Goal: Find specific page/section: Find specific page/section

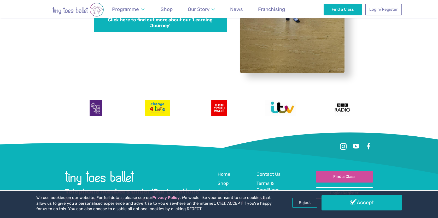
scroll to position [1615, 0]
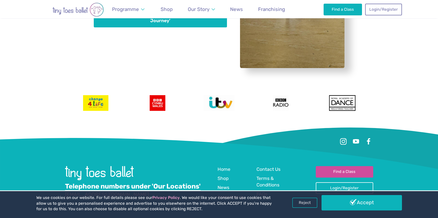
click at [153, 182] on link "Telephone numbers under 'Our Locations'" at bounding box center [132, 186] width 135 height 8
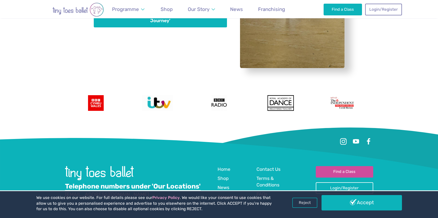
click at [168, 182] on link "Telephone numbers under 'Our Locations'" at bounding box center [132, 186] width 135 height 8
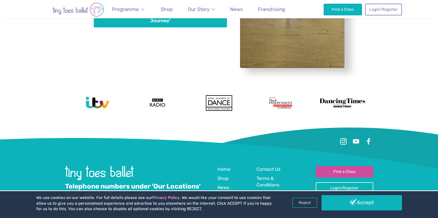
click at [224, 185] on span "News" at bounding box center [223, 187] width 12 height 5
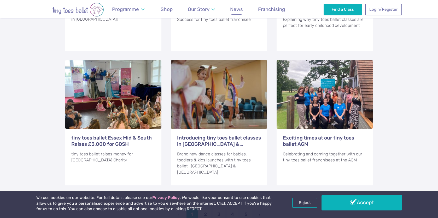
scroll to position [522, 0]
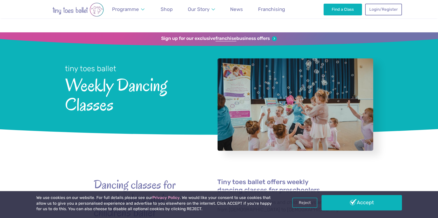
scroll to position [1615, 0]
